Goal: Transaction & Acquisition: Purchase product/service

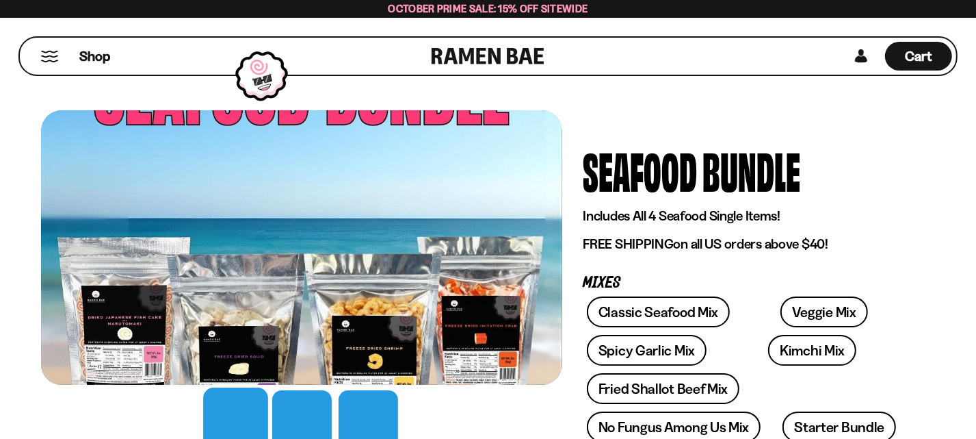
scroll to position [148, 0]
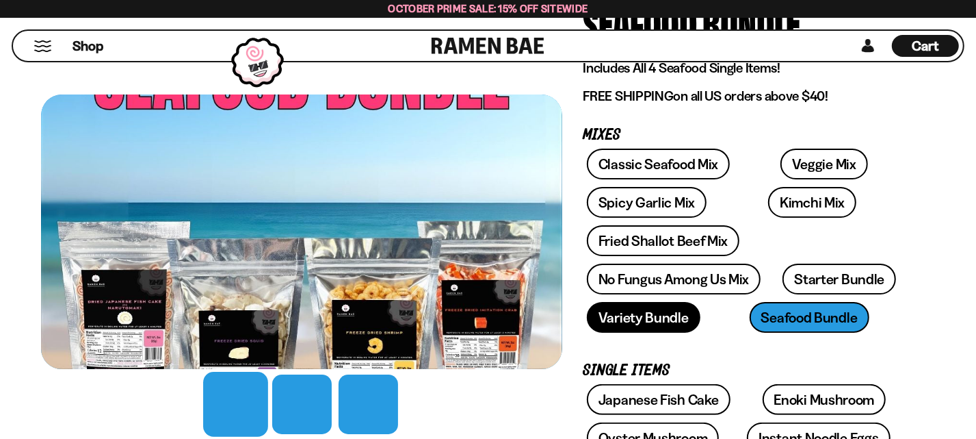
click at [587, 302] on link "Variety Bundle" at bounding box center [644, 317] width 114 height 31
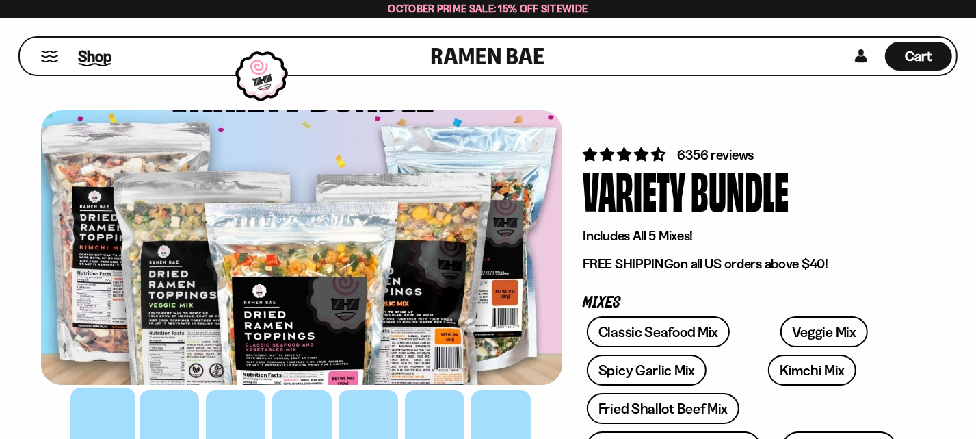
click at [92, 55] on span "Shop" at bounding box center [95, 56] width 34 height 21
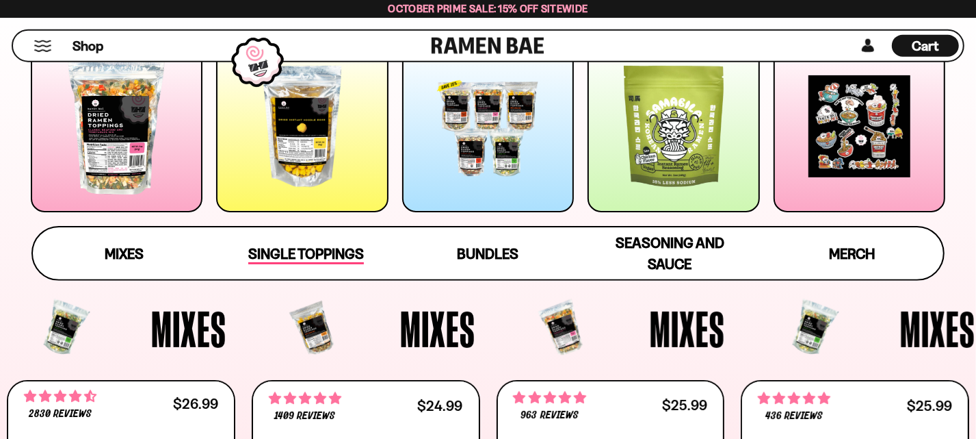
scroll to position [296, 0]
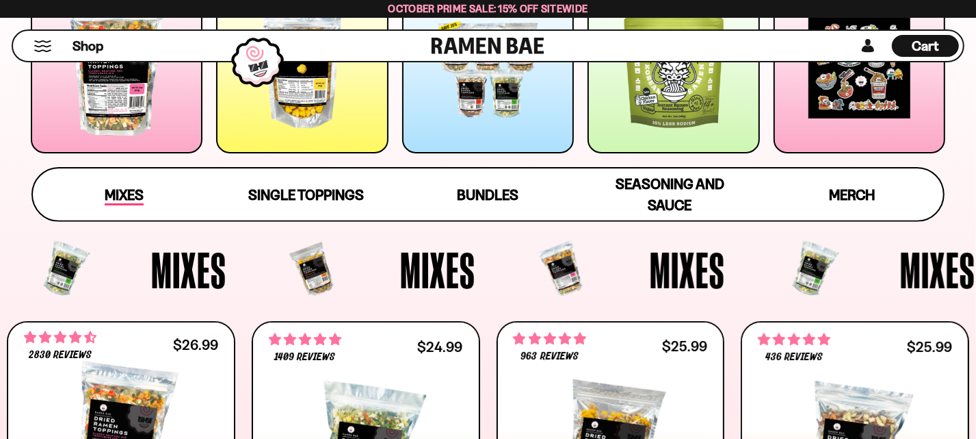
click at [128, 194] on span "Mixes" at bounding box center [124, 195] width 39 height 19
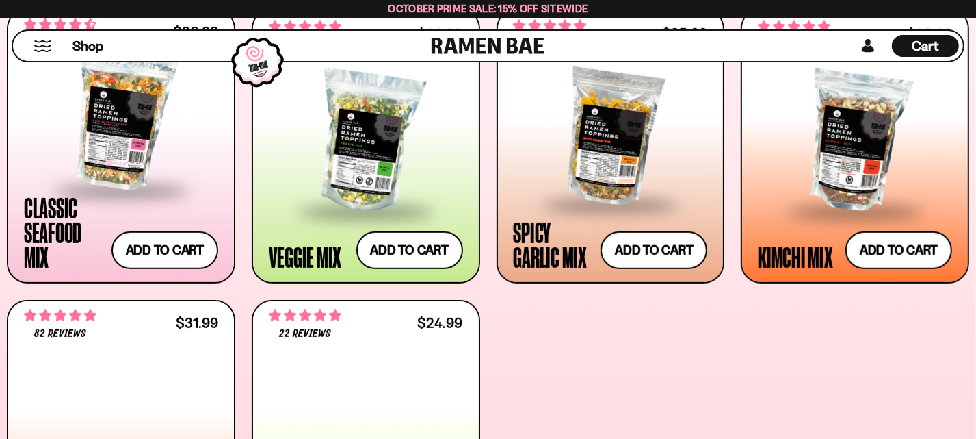
scroll to position [602, 0]
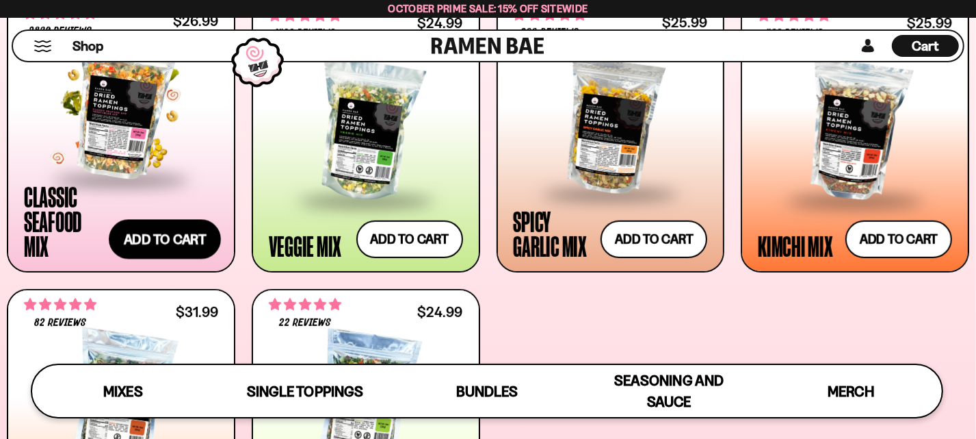
click at [167, 237] on button "Add to cart Add ― Regular price $26.99 Regular price Sale price $26.99 Unit pri…" at bounding box center [165, 240] width 112 height 40
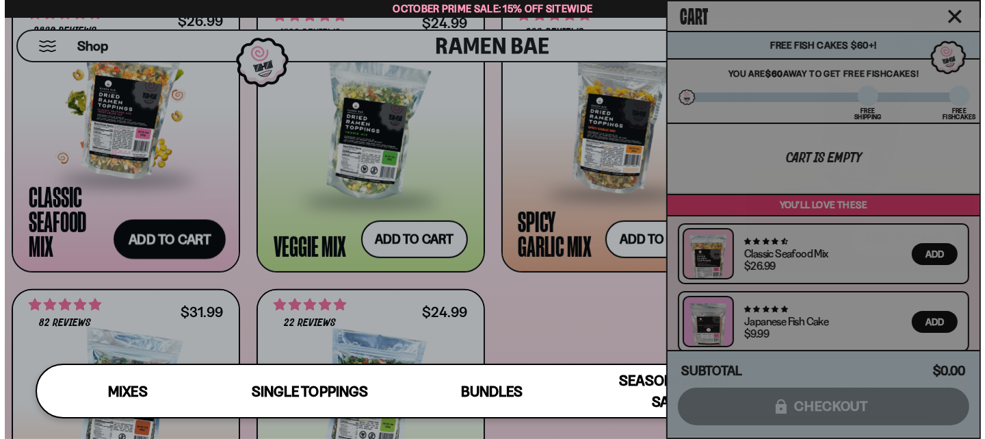
scroll to position [603, 0]
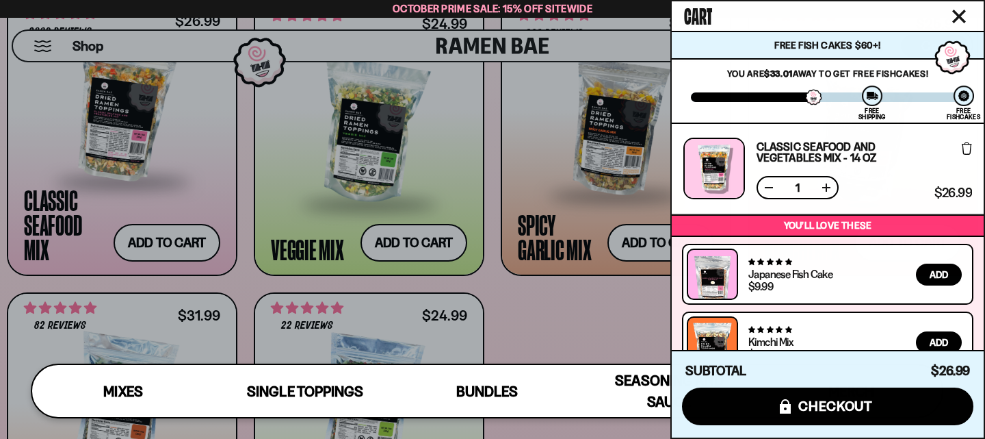
click at [963, 12] on icon "Close cart" at bounding box center [959, 16] width 12 height 12
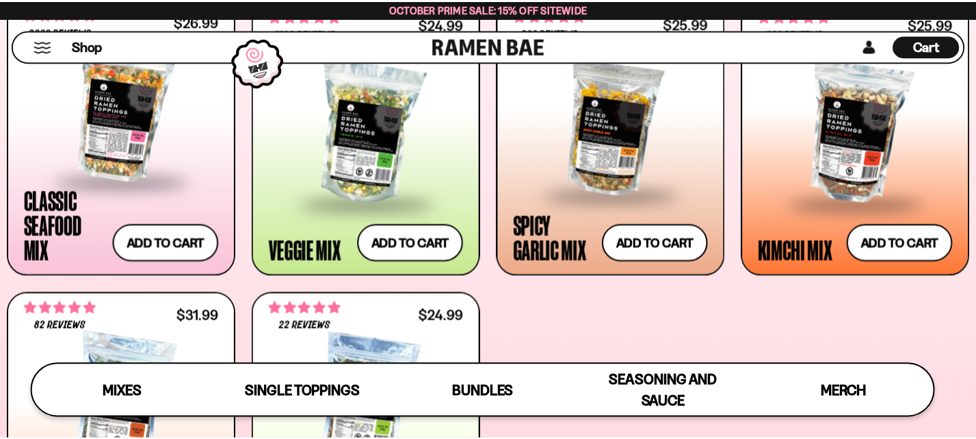
scroll to position [601, 0]
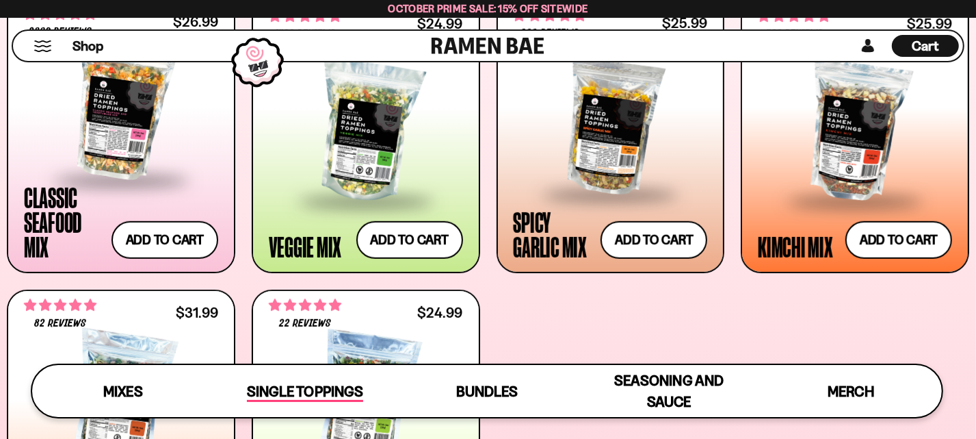
click at [326, 383] on span "Single Toppings" at bounding box center [305, 391] width 116 height 19
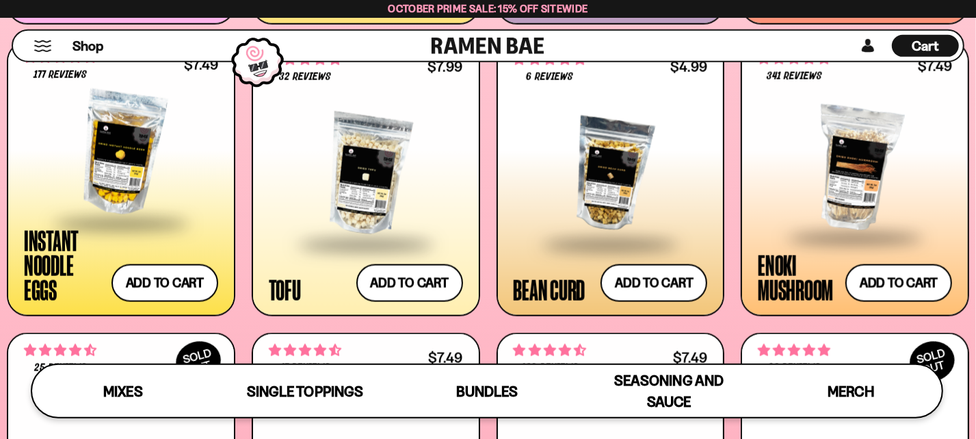
scroll to position [1708, 0]
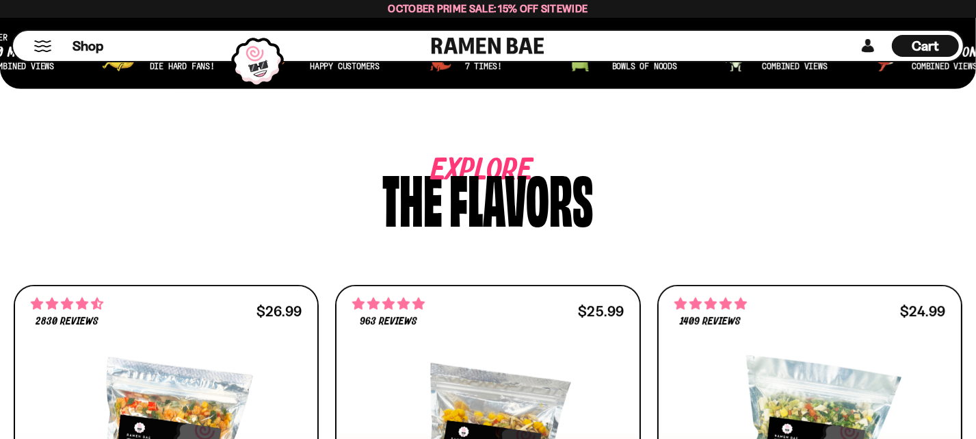
scroll to position [739, 0]
